Goal: Go to known website: Access a specific website the user already knows

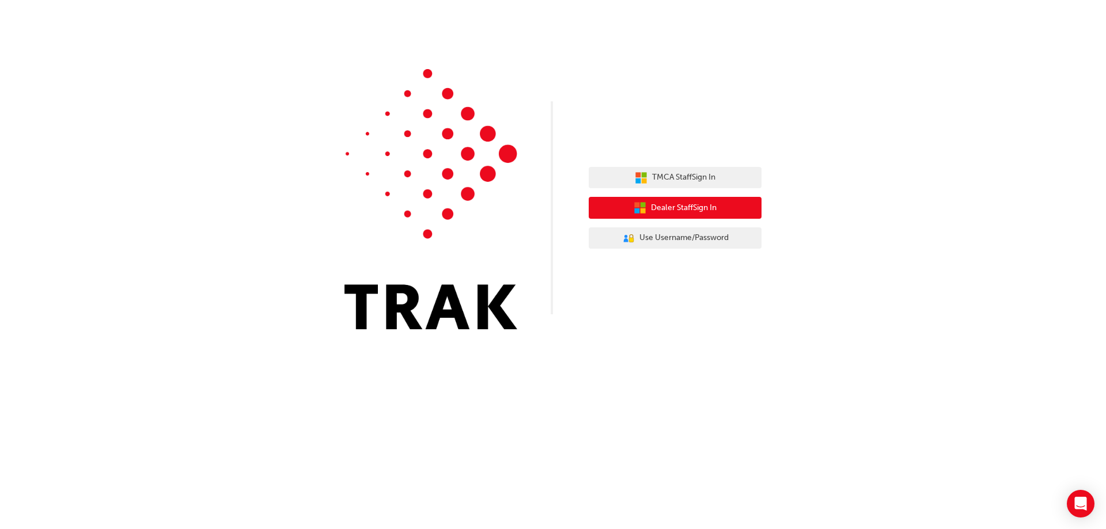
click at [672, 203] on span "Dealer Staff Sign In" at bounding box center [684, 208] width 66 height 13
